Goal: Task Accomplishment & Management: Use online tool/utility

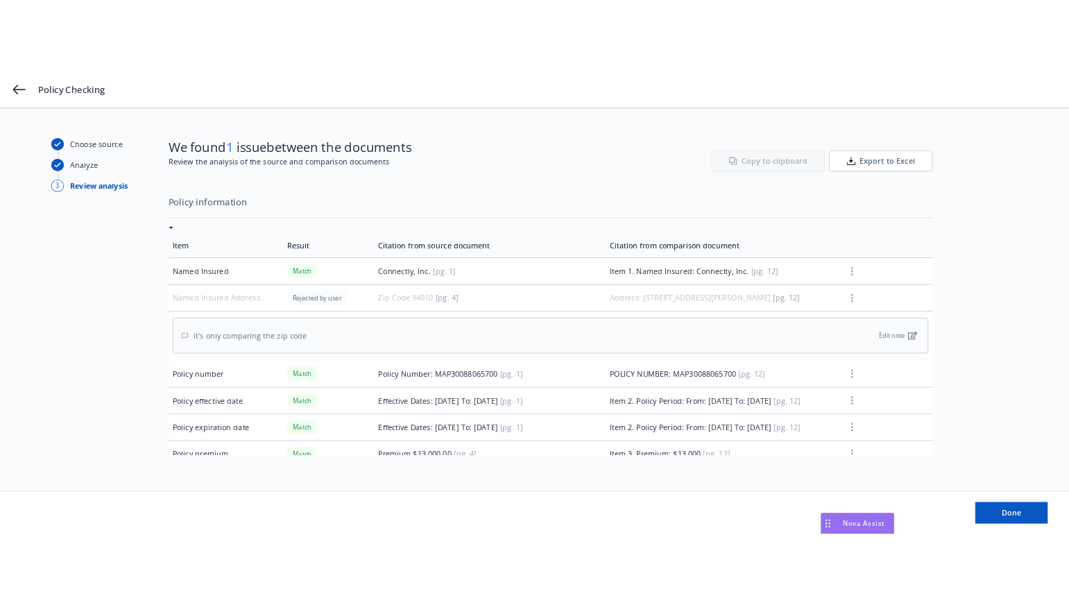
scroll to position [2254, 0]
